Goal: Information Seeking & Learning: Understand process/instructions

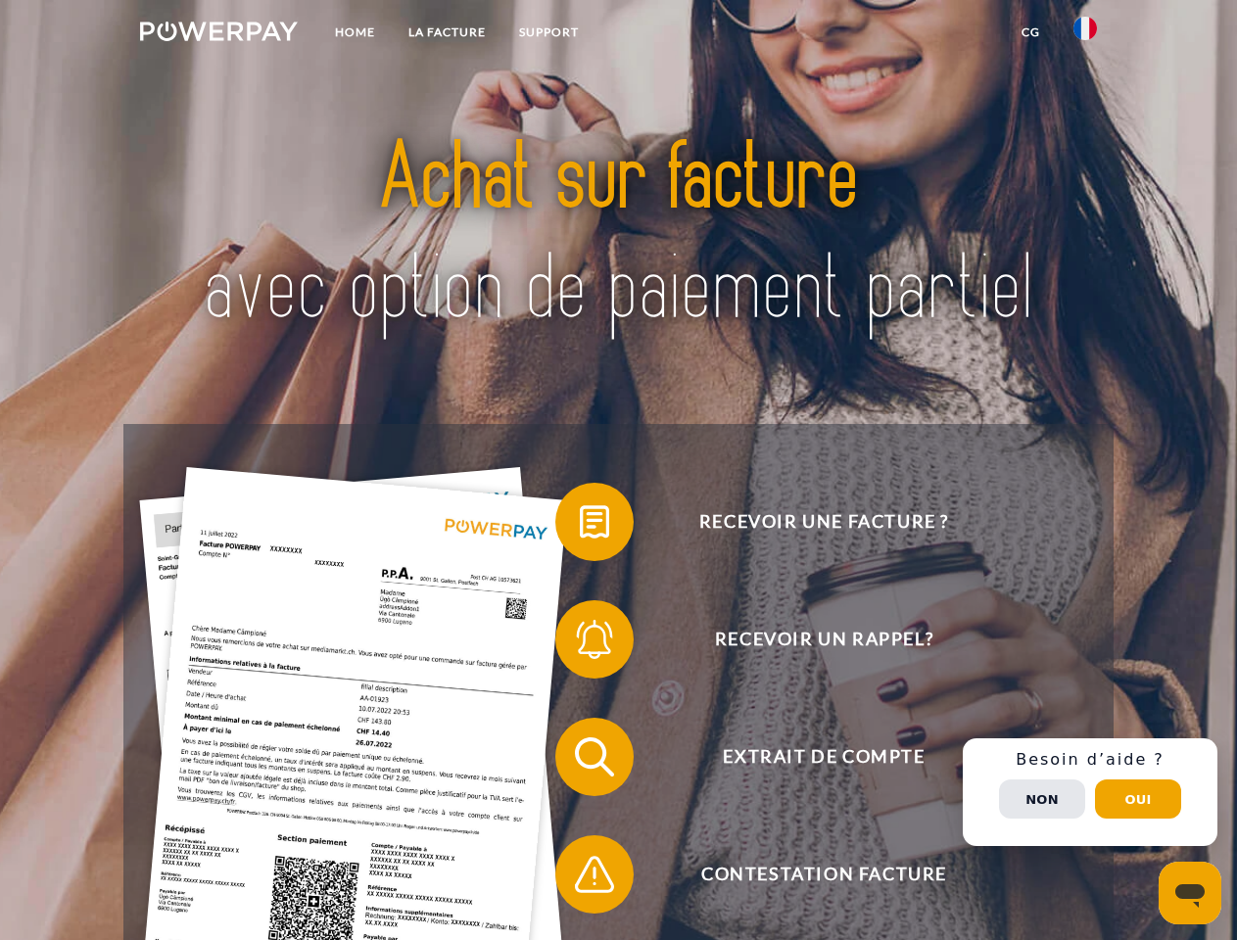
click at [218, 34] on img at bounding box center [219, 32] width 158 height 20
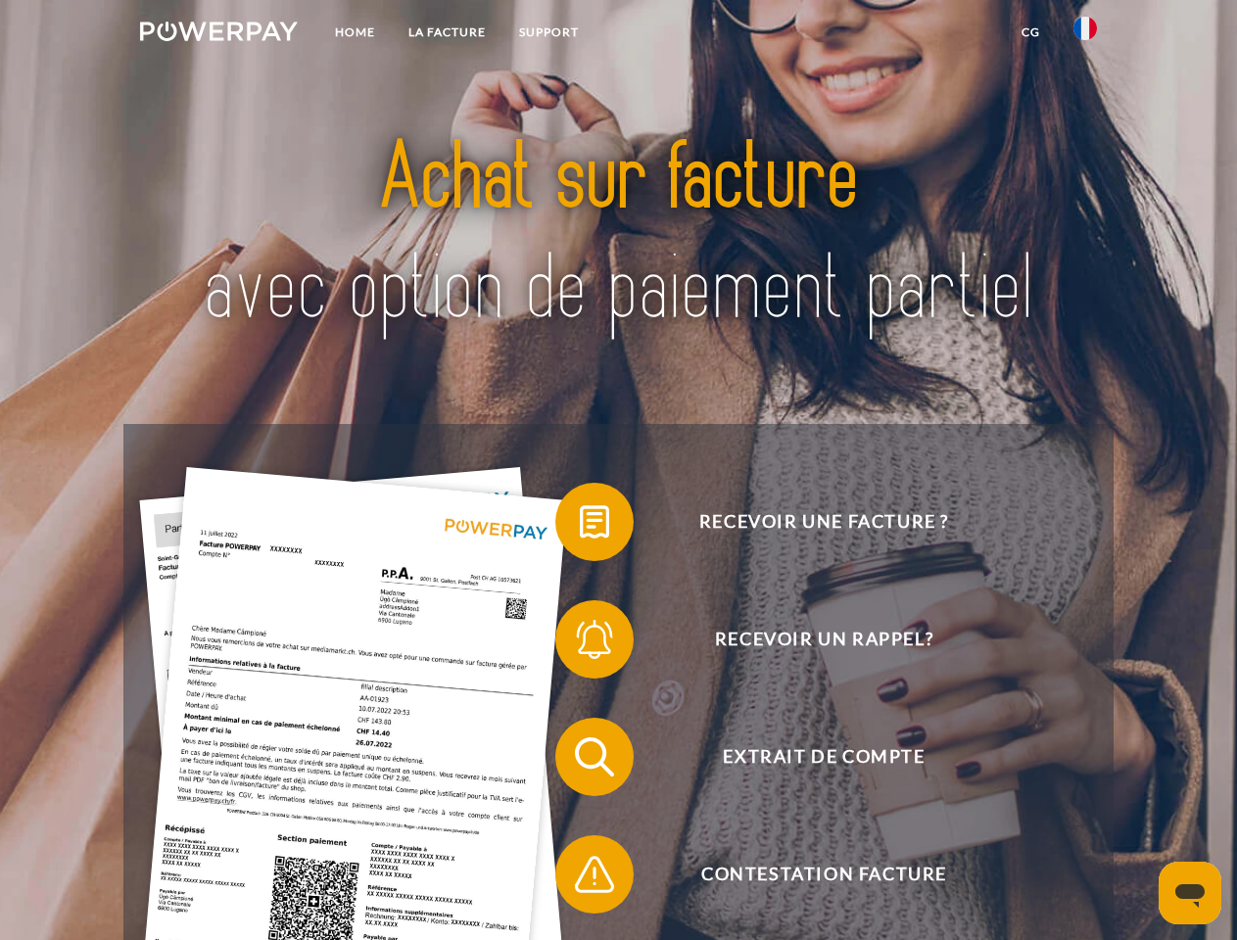
click at [1085, 34] on img at bounding box center [1084, 28] width 23 height 23
click at [1030, 32] on link "CG" at bounding box center [1031, 32] width 52 height 35
click at [580, 526] on span at bounding box center [565, 522] width 98 height 98
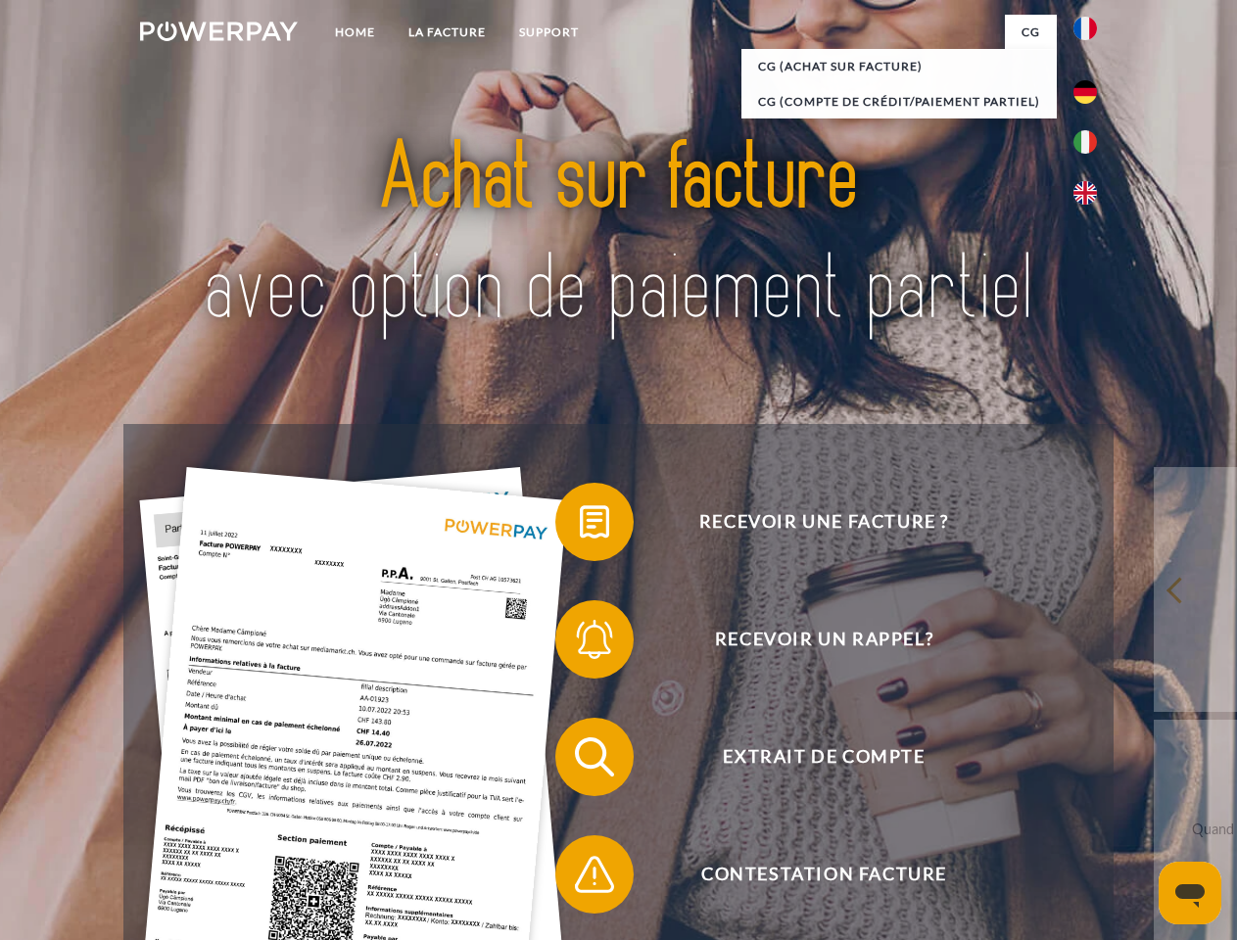
click at [580, 643] on span at bounding box center [565, 639] width 98 height 98
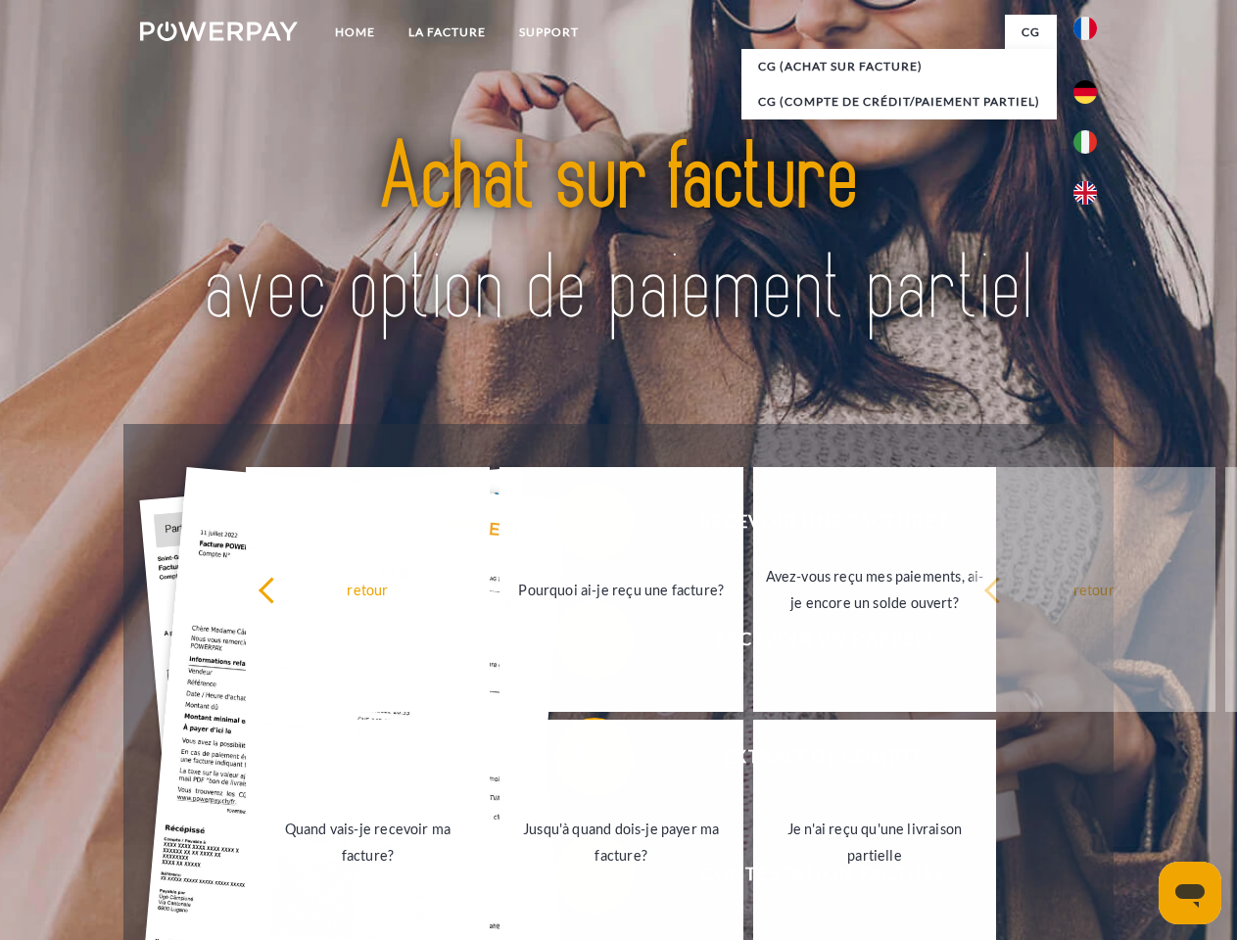
click at [580, 761] on link "Jusqu'à quand dois-je payer ma facture?" at bounding box center [621, 842] width 244 height 245
click at [580, 878] on div "retour Pourquoi ai-je reçu une facture? Avez-vous reçu mes paiements, ai-je enc…" at bounding box center [621, 715] width 791 height 505
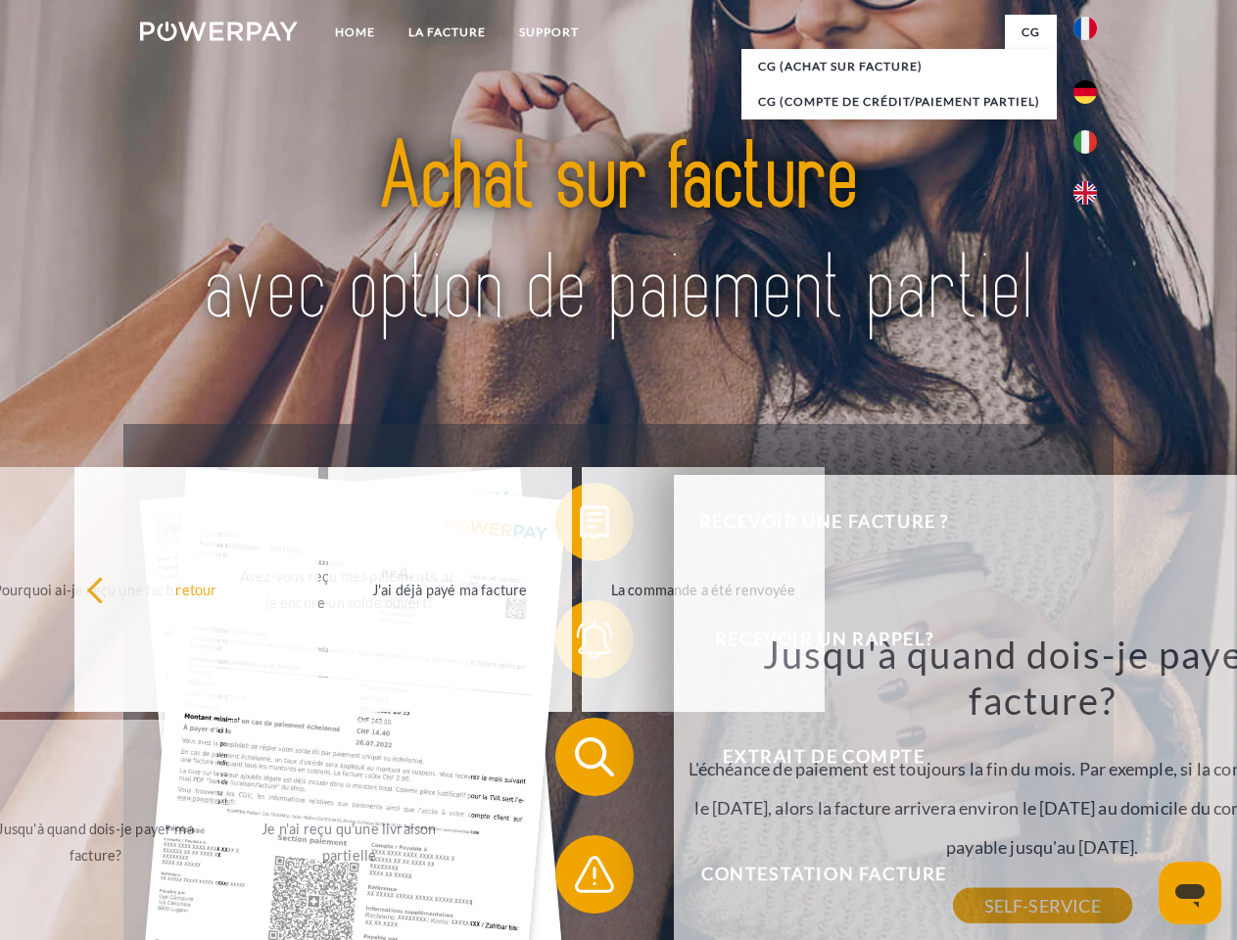
click at [1090, 792] on div "Recevoir une facture ? Recevoir un rappel? Extrait de compte retour" at bounding box center [617, 815] width 989 height 783
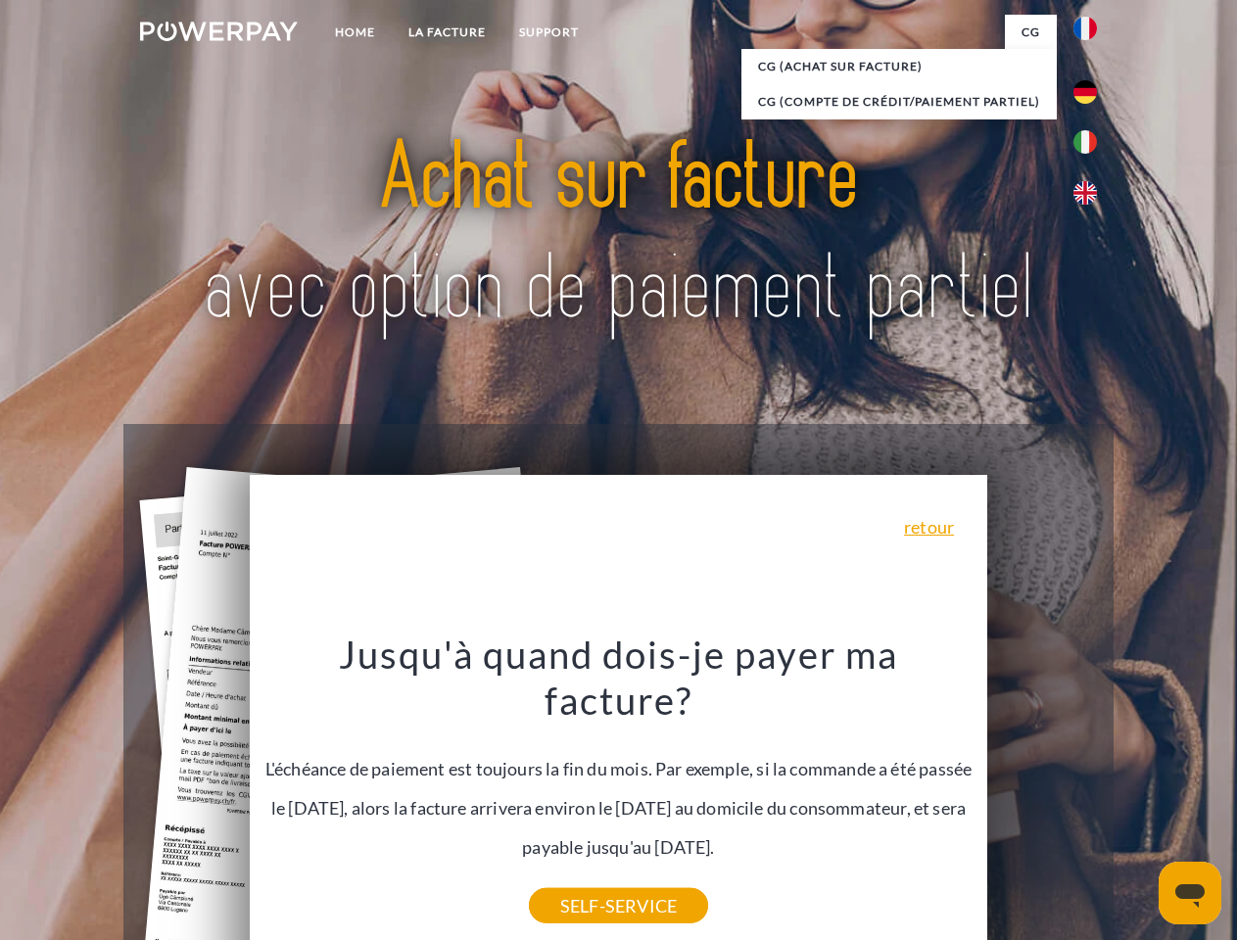
click at [1042, 796] on span "Extrait de compte" at bounding box center [824, 757] width 480 height 78
click at [1138, 799] on header "Home LA FACTURE Support" at bounding box center [618, 676] width 1237 height 1352
